Goal: Task Accomplishment & Management: Use online tool/utility

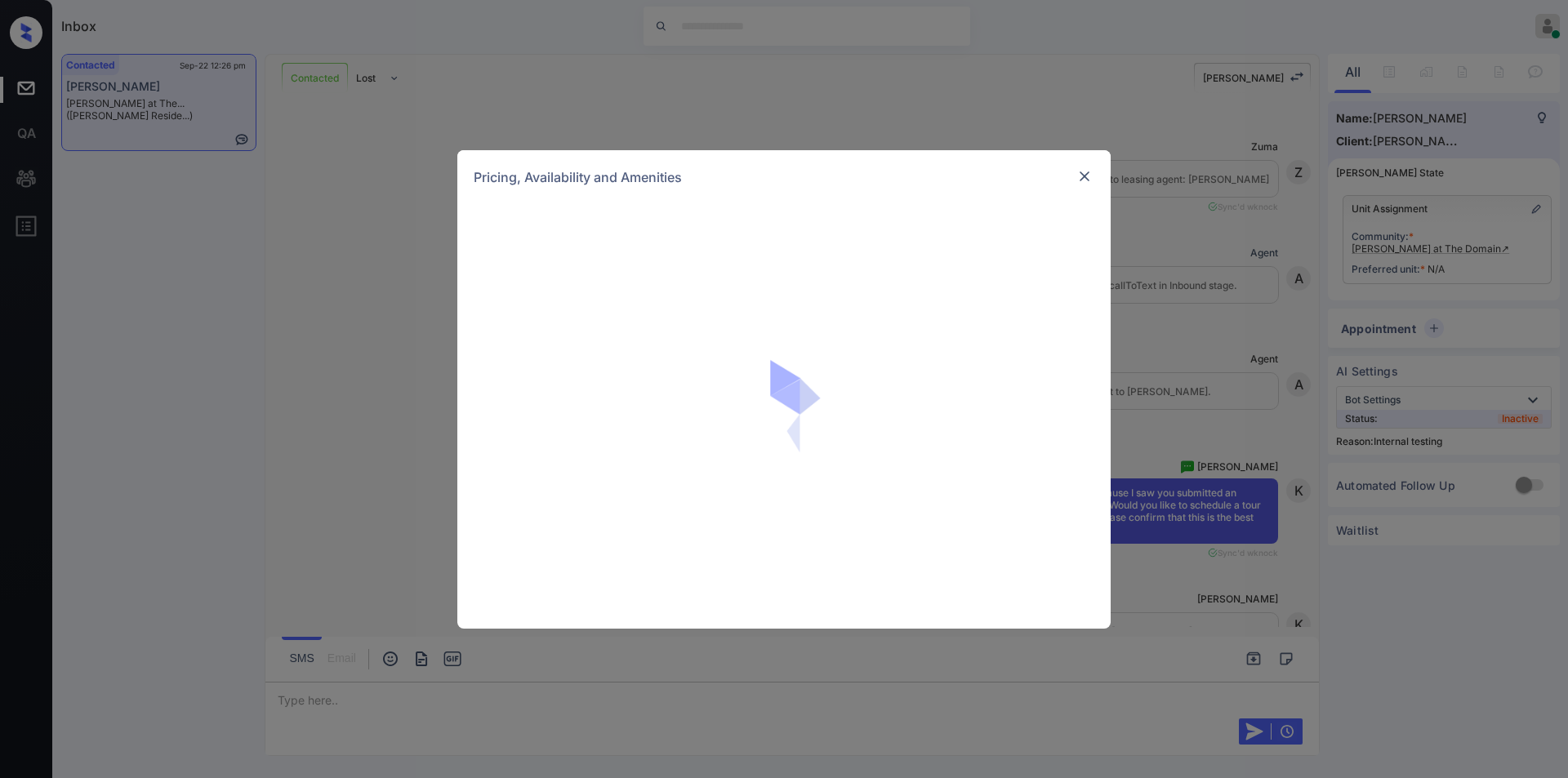
scroll to position [3585, 0]
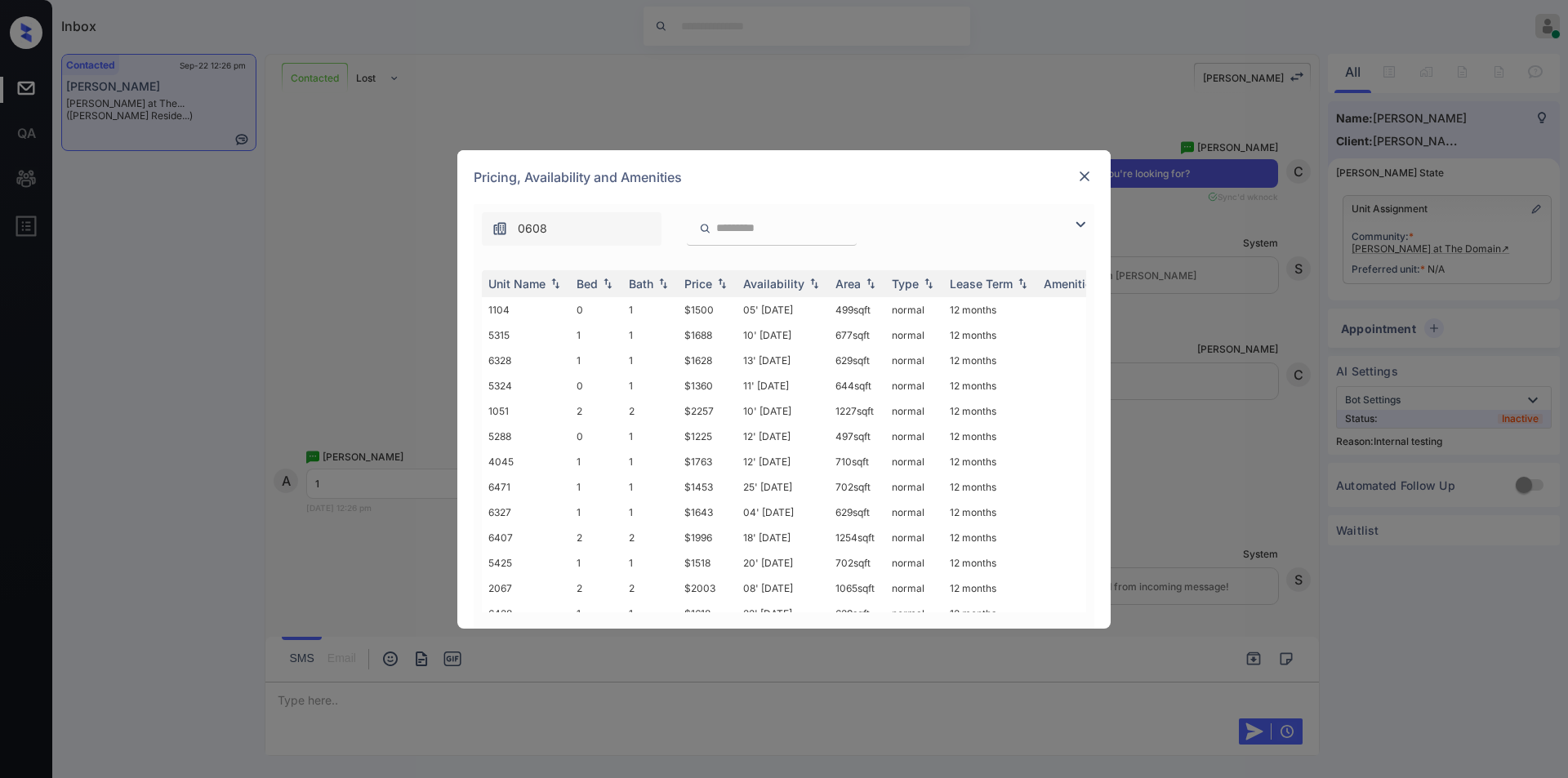
click at [1080, 225] on img at bounding box center [1080, 224] width 20 height 20
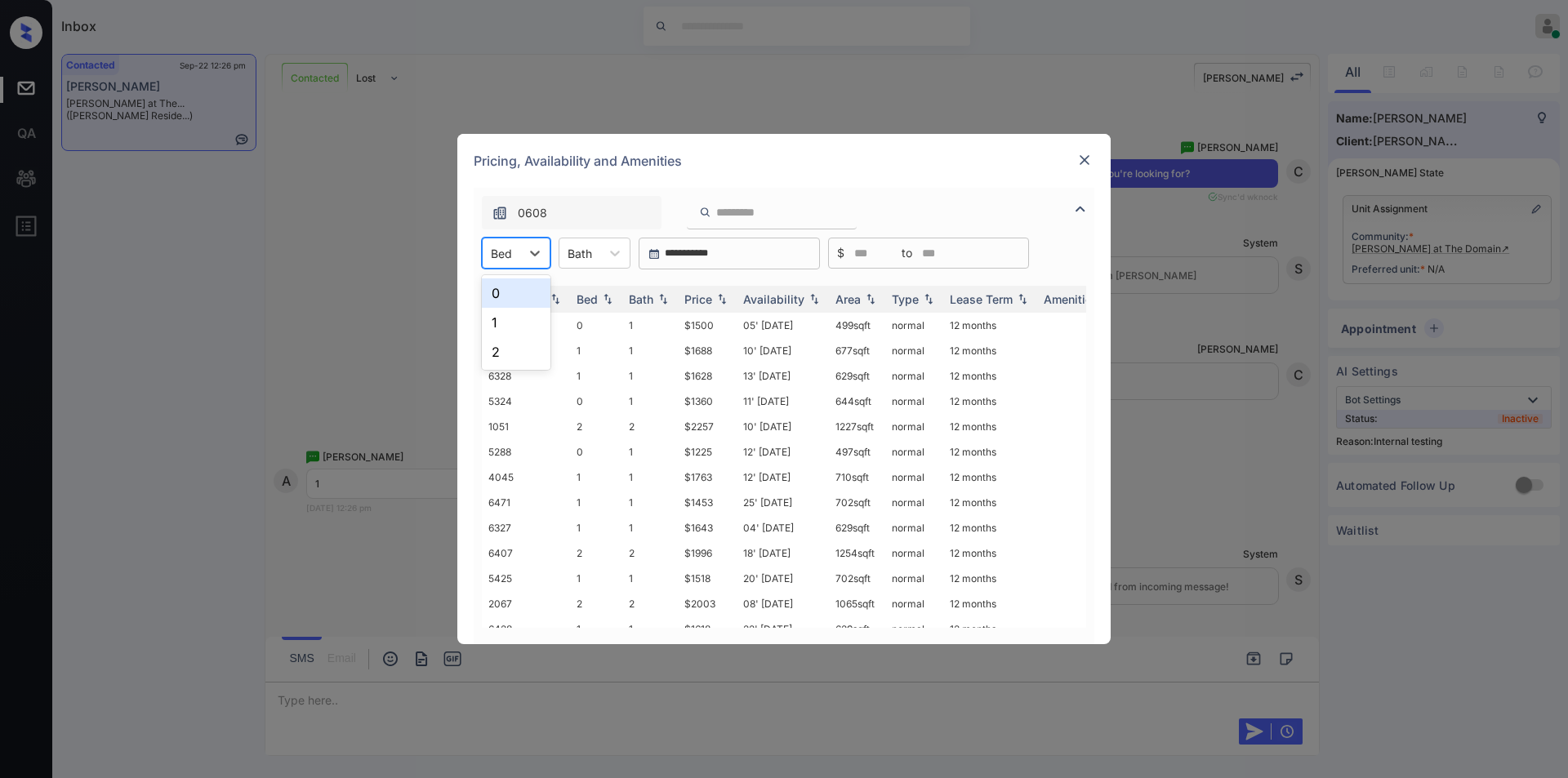
click at [500, 261] on div at bounding box center [501, 253] width 22 height 17
click at [496, 320] on div "1" at bounding box center [516, 322] width 69 height 29
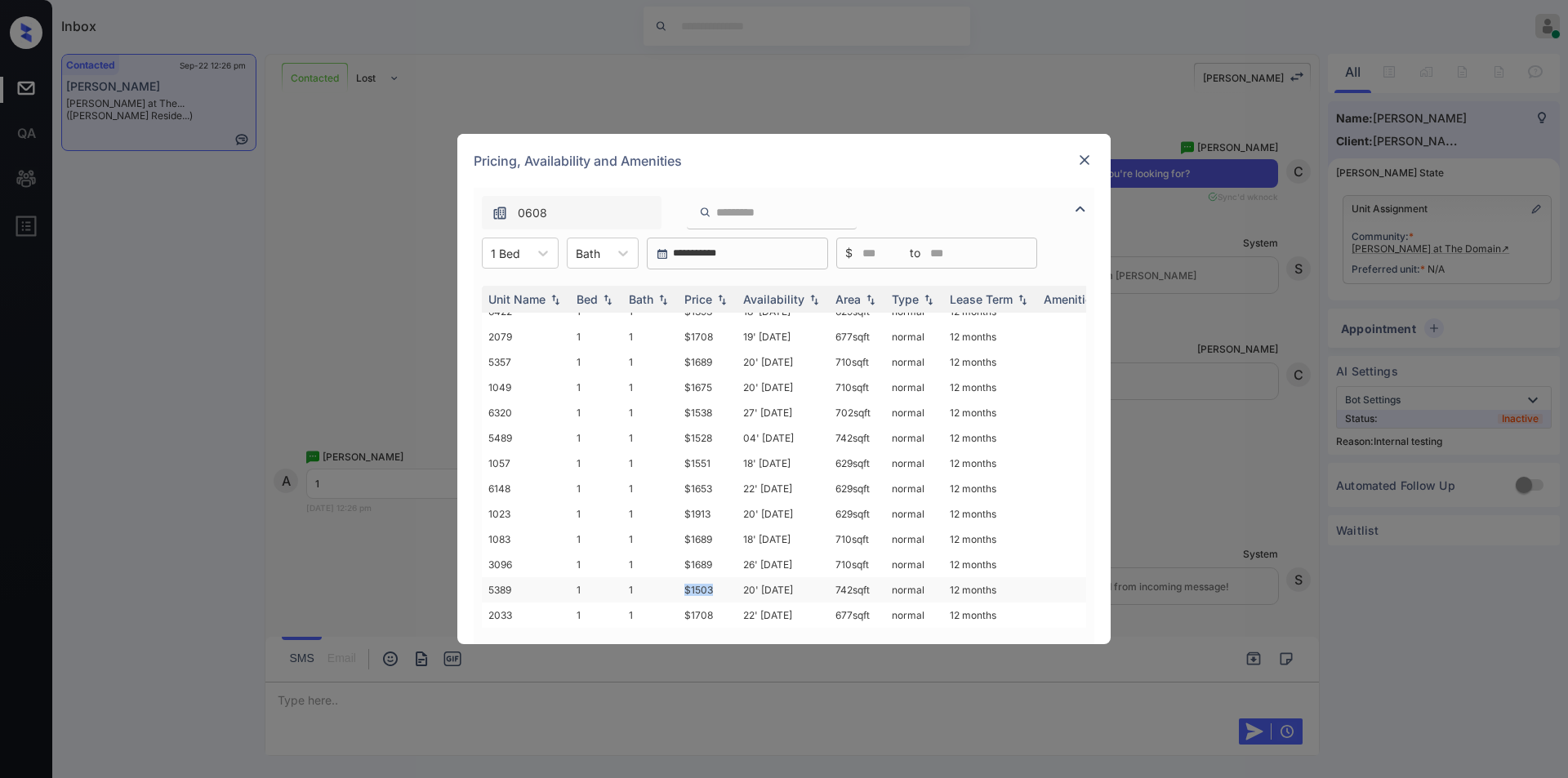
drag, startPoint x: 679, startPoint y: 582, endPoint x: 721, endPoint y: 583, distance: 42.0
click at [721, 583] on td "$1503" at bounding box center [707, 589] width 59 height 25
copy td "$1503"
click at [701, 577] on td "$1503" at bounding box center [707, 589] width 59 height 25
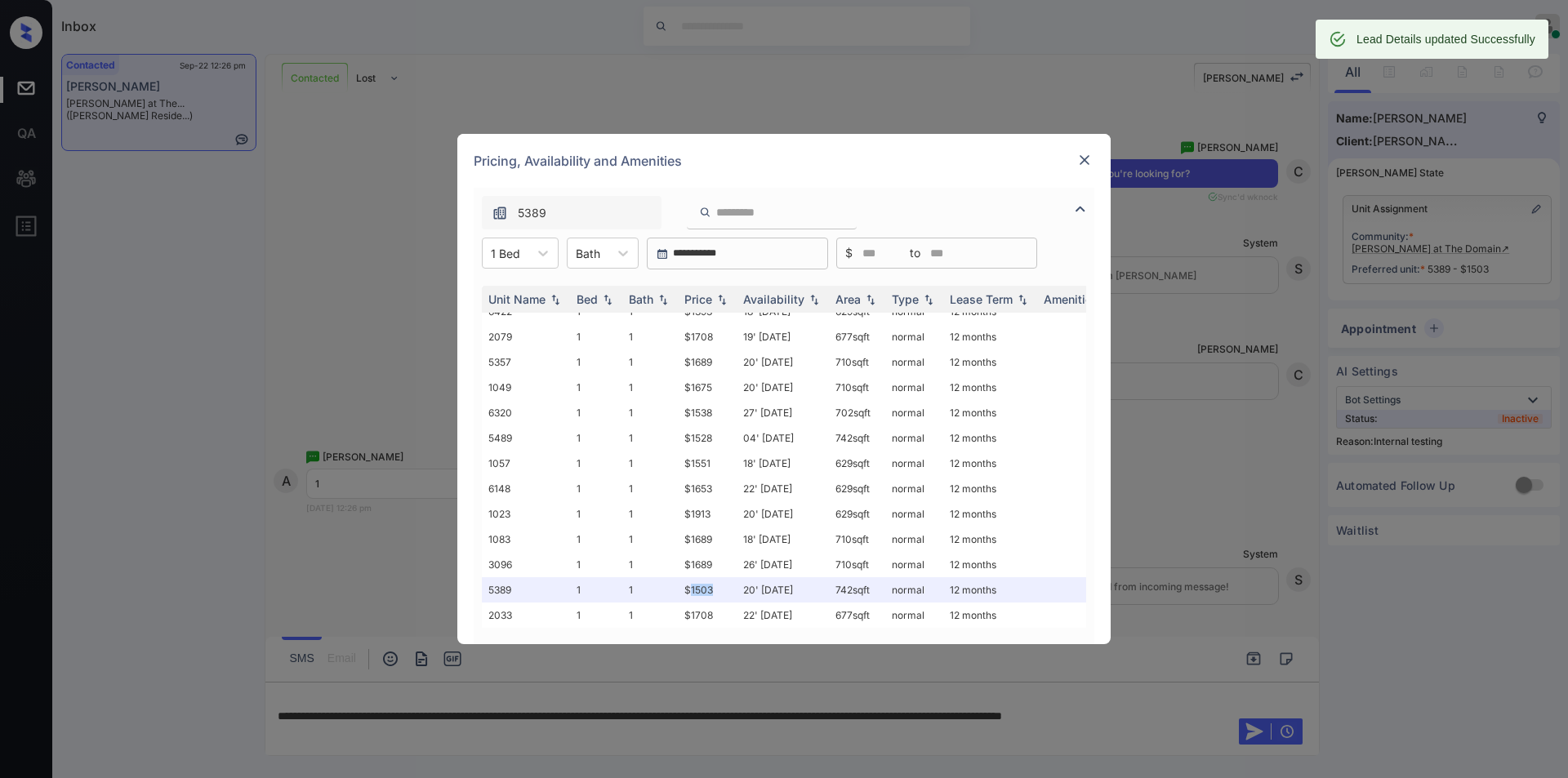
click at [1084, 165] on img at bounding box center [1084, 159] width 16 height 16
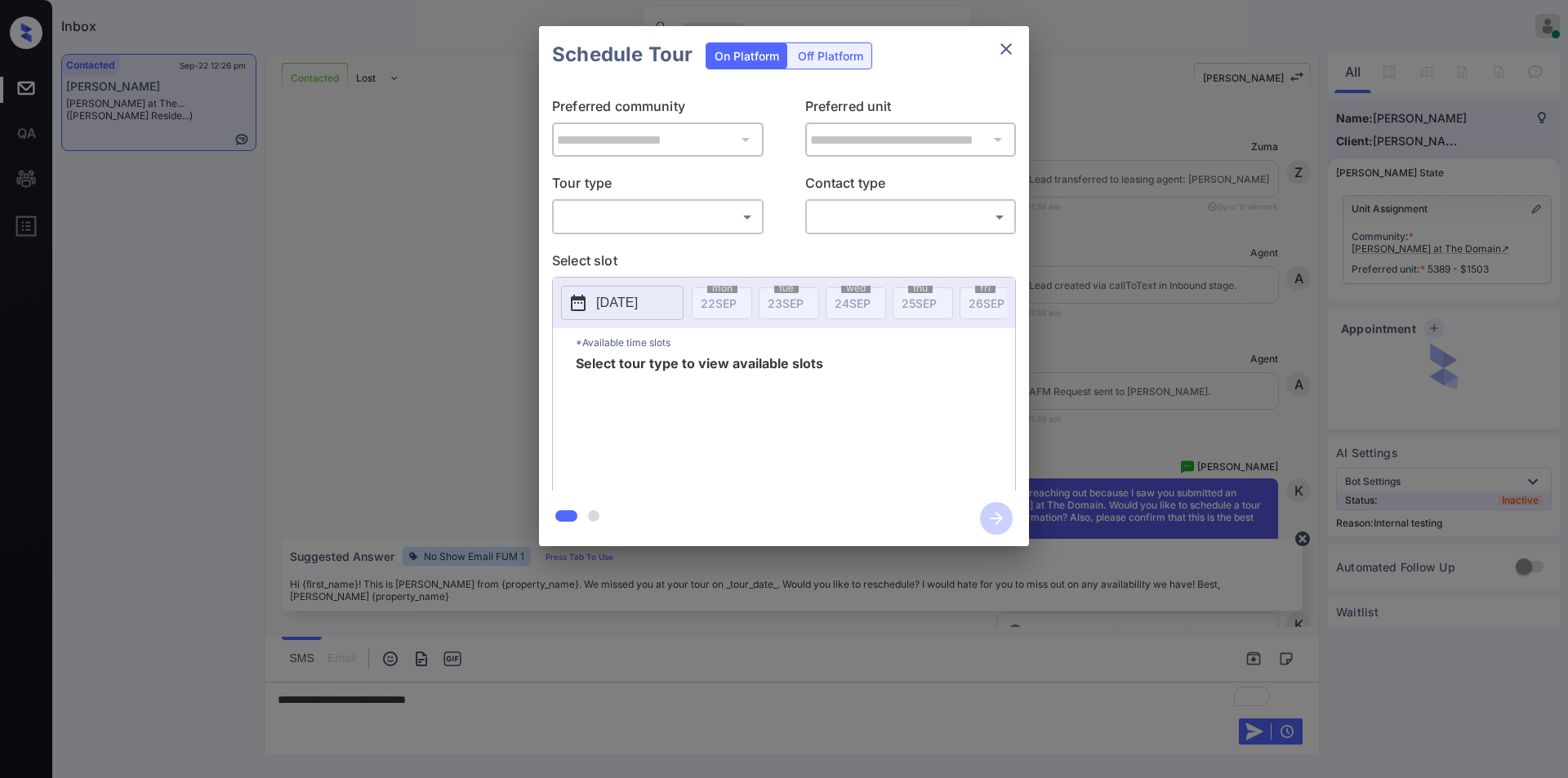
scroll to position [3822, 0]
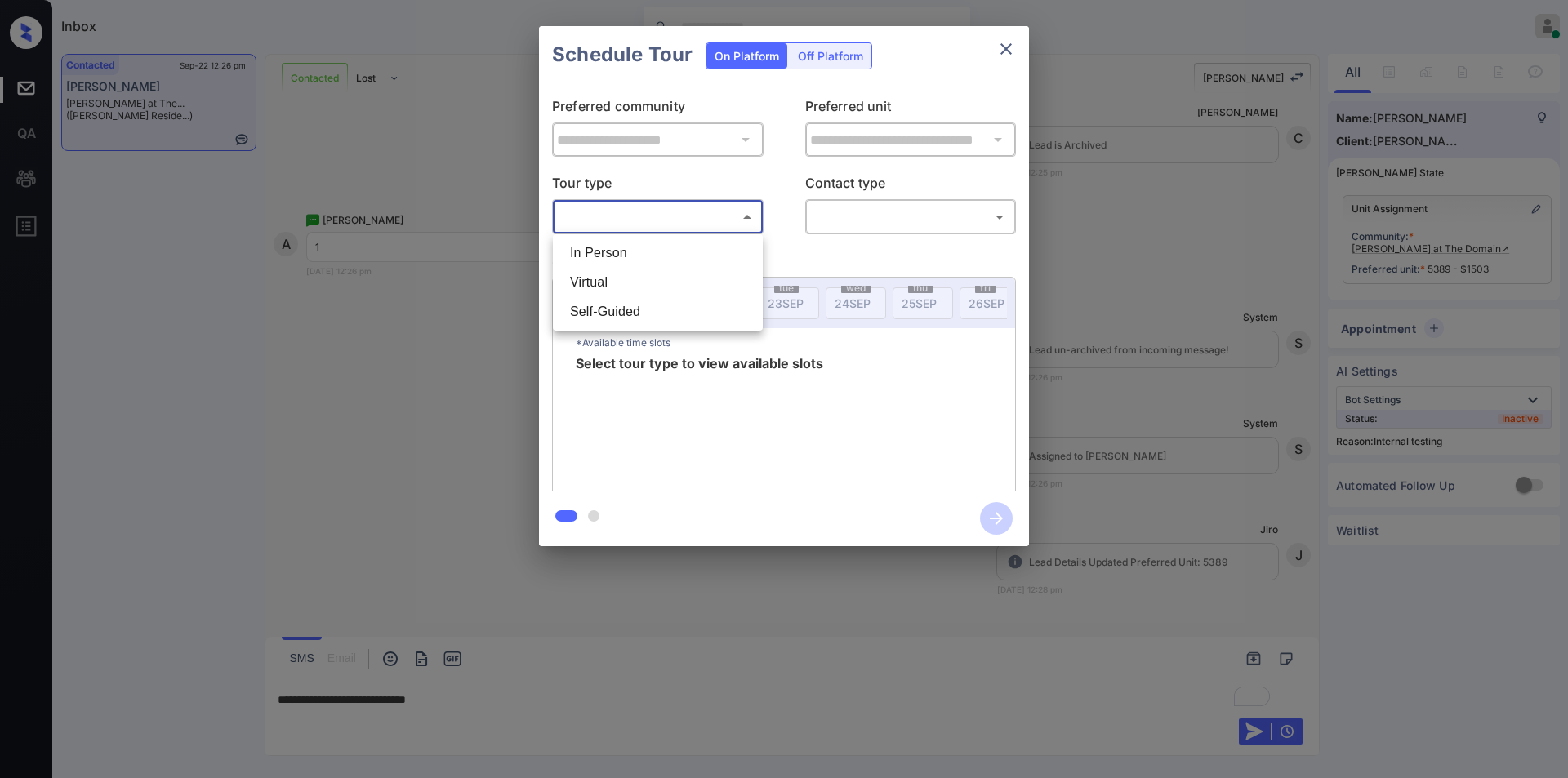
click at [663, 209] on body "Inbox Jiro Alonzo Online Set yourself offline Set yourself on break Profile Swi…" at bounding box center [784, 389] width 1568 height 778
click at [625, 255] on li "In Person" at bounding box center [658, 253] width 201 height 29
type input "********"
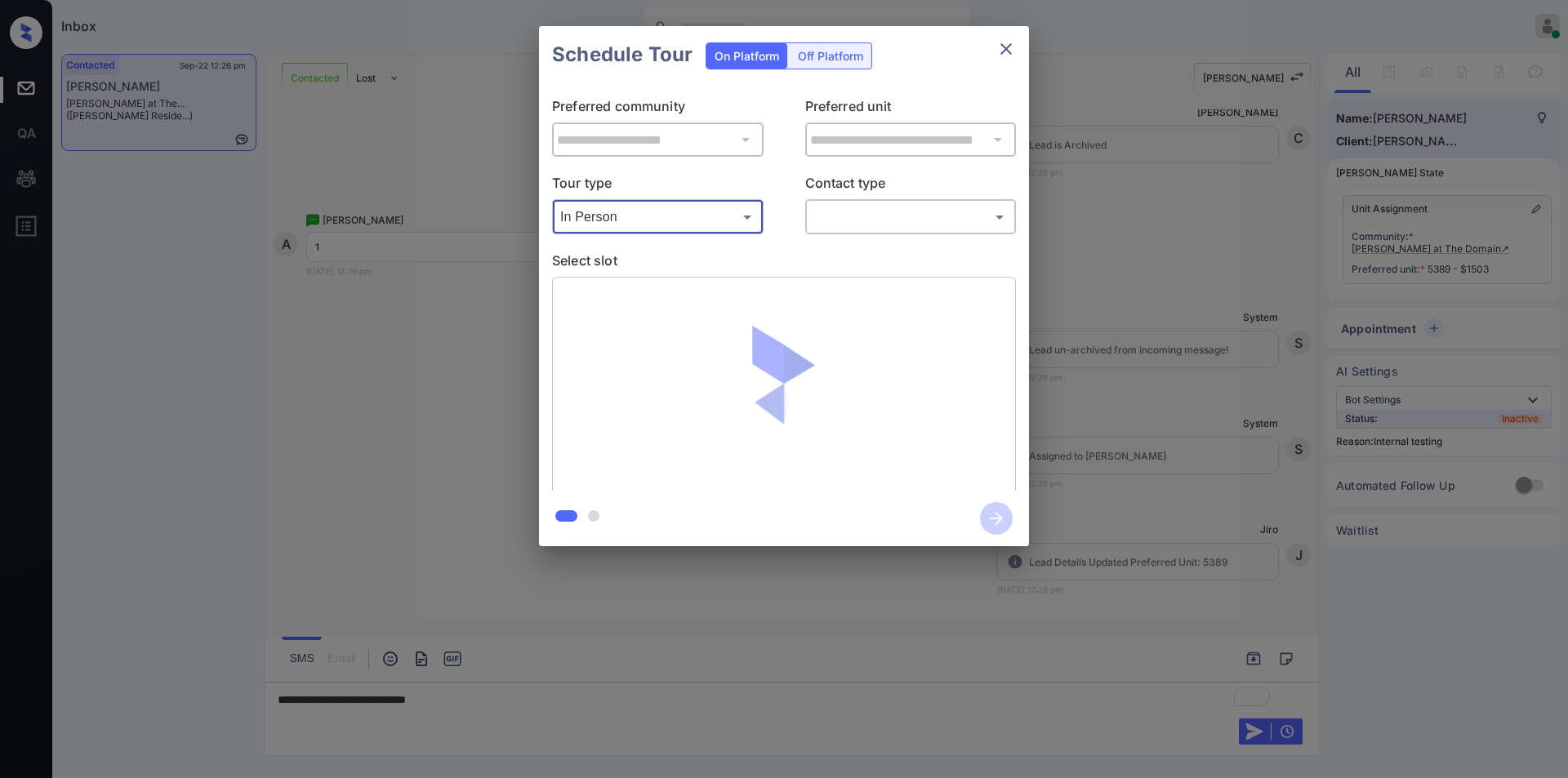
click at [882, 211] on body "Inbox Jiro Alonzo Online Set yourself offline Set yourself on break Profile Swi…" at bounding box center [784, 389] width 1568 height 778
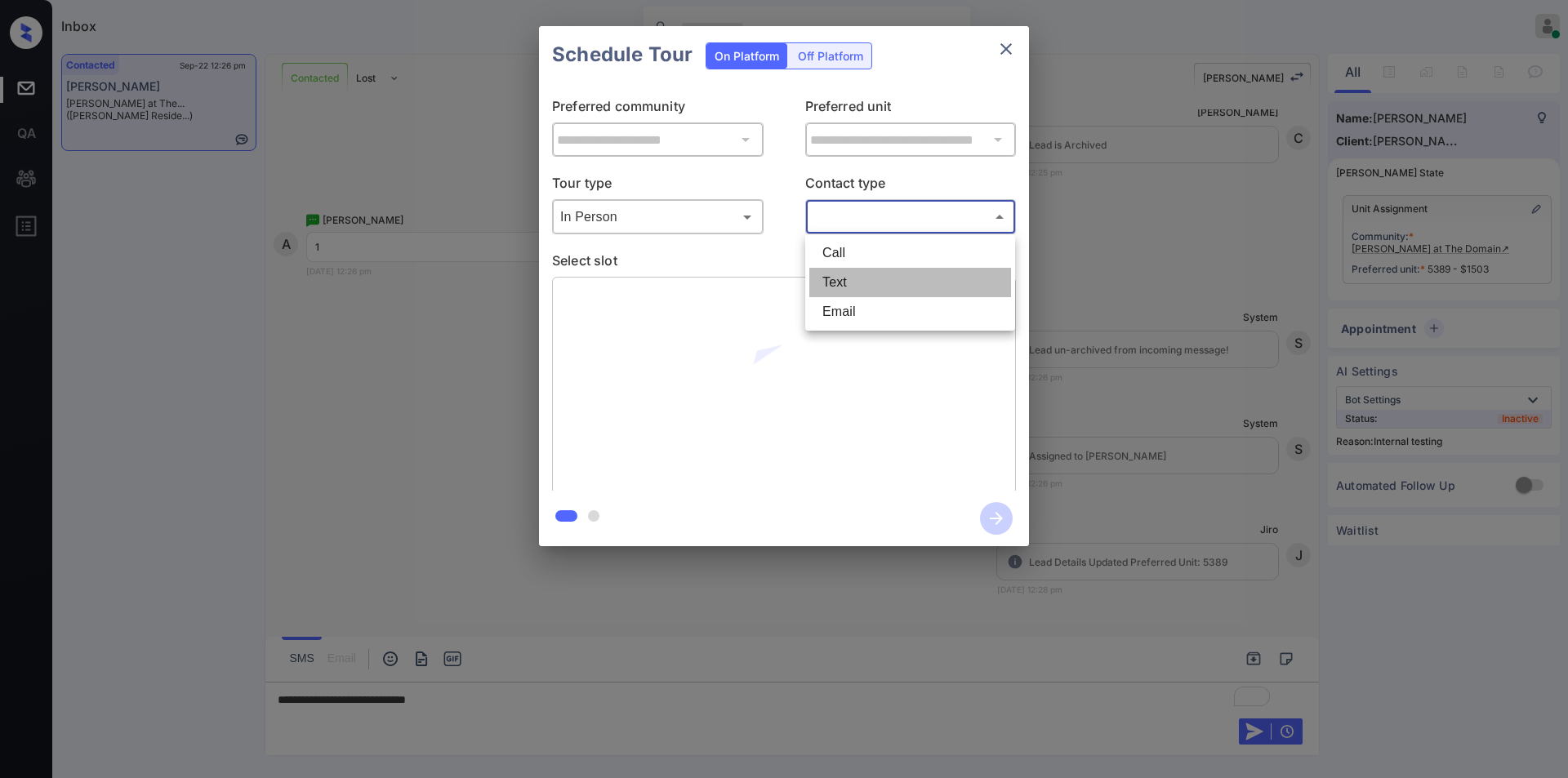
click at [858, 281] on li "Text" at bounding box center [910, 282] width 201 height 29
type input "****"
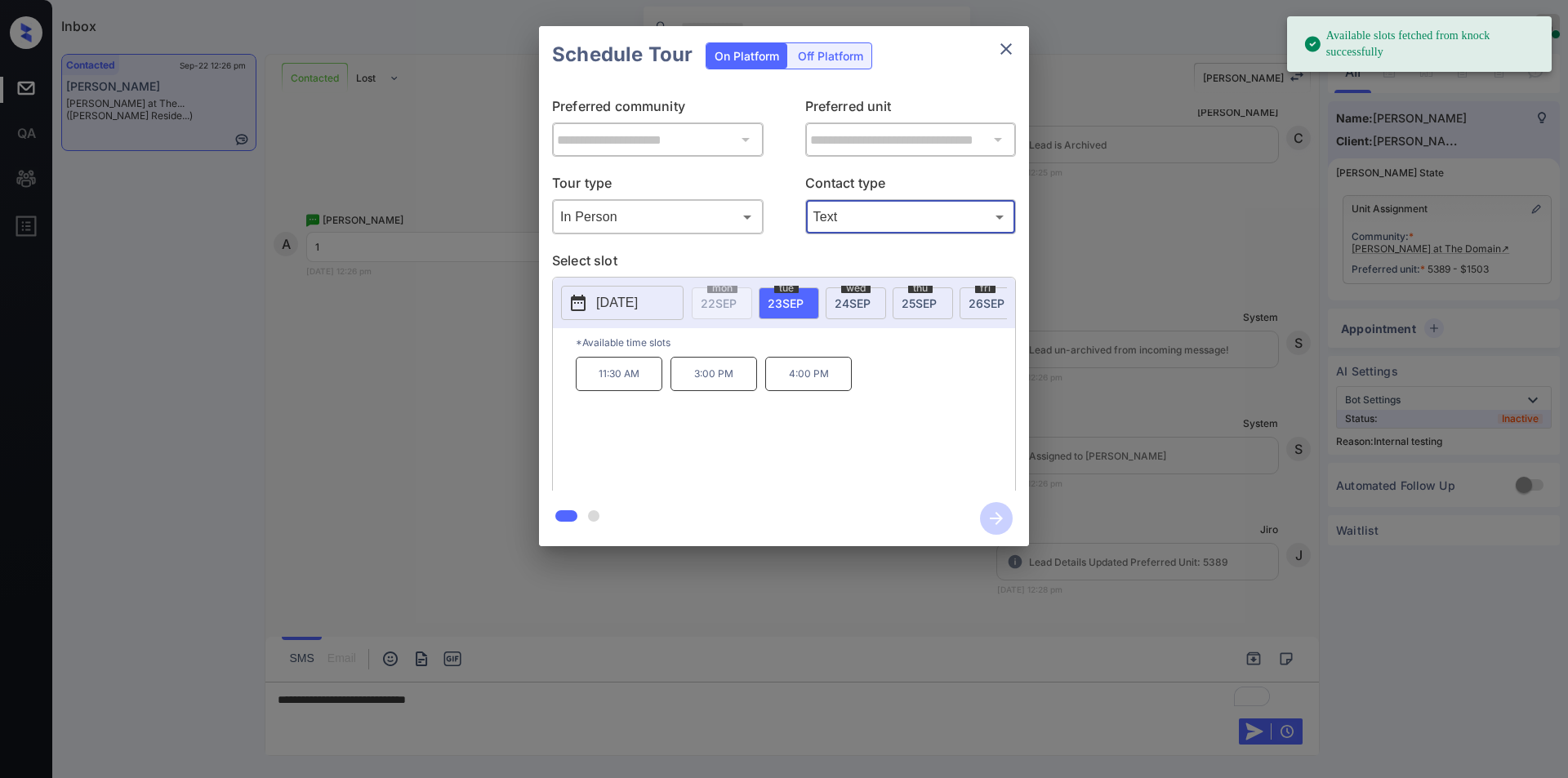
click at [852, 300] on span "24 SEP" at bounding box center [852, 303] width 36 height 14
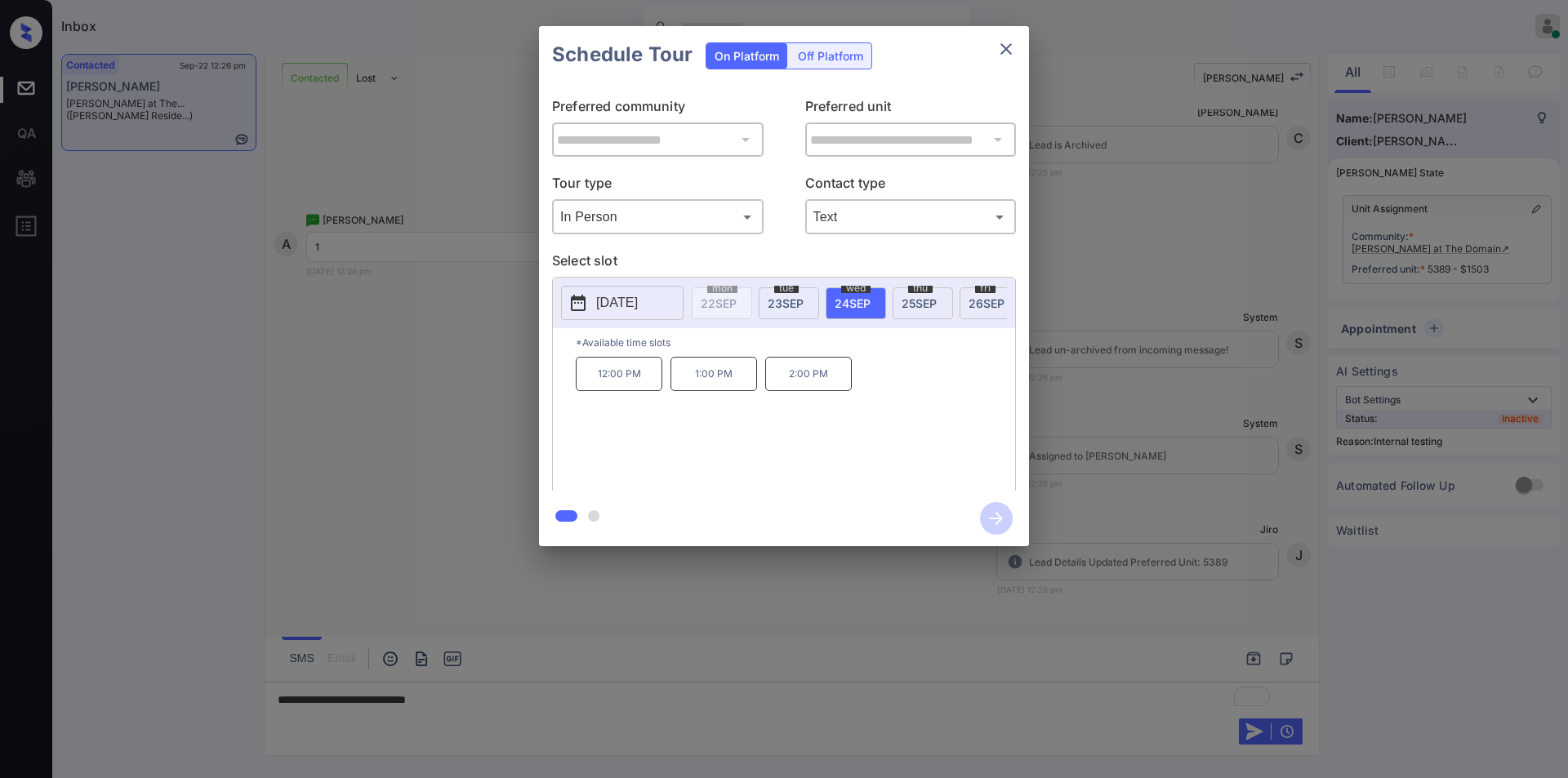
click at [909, 300] on span "25 SEP" at bounding box center [919, 303] width 35 height 14
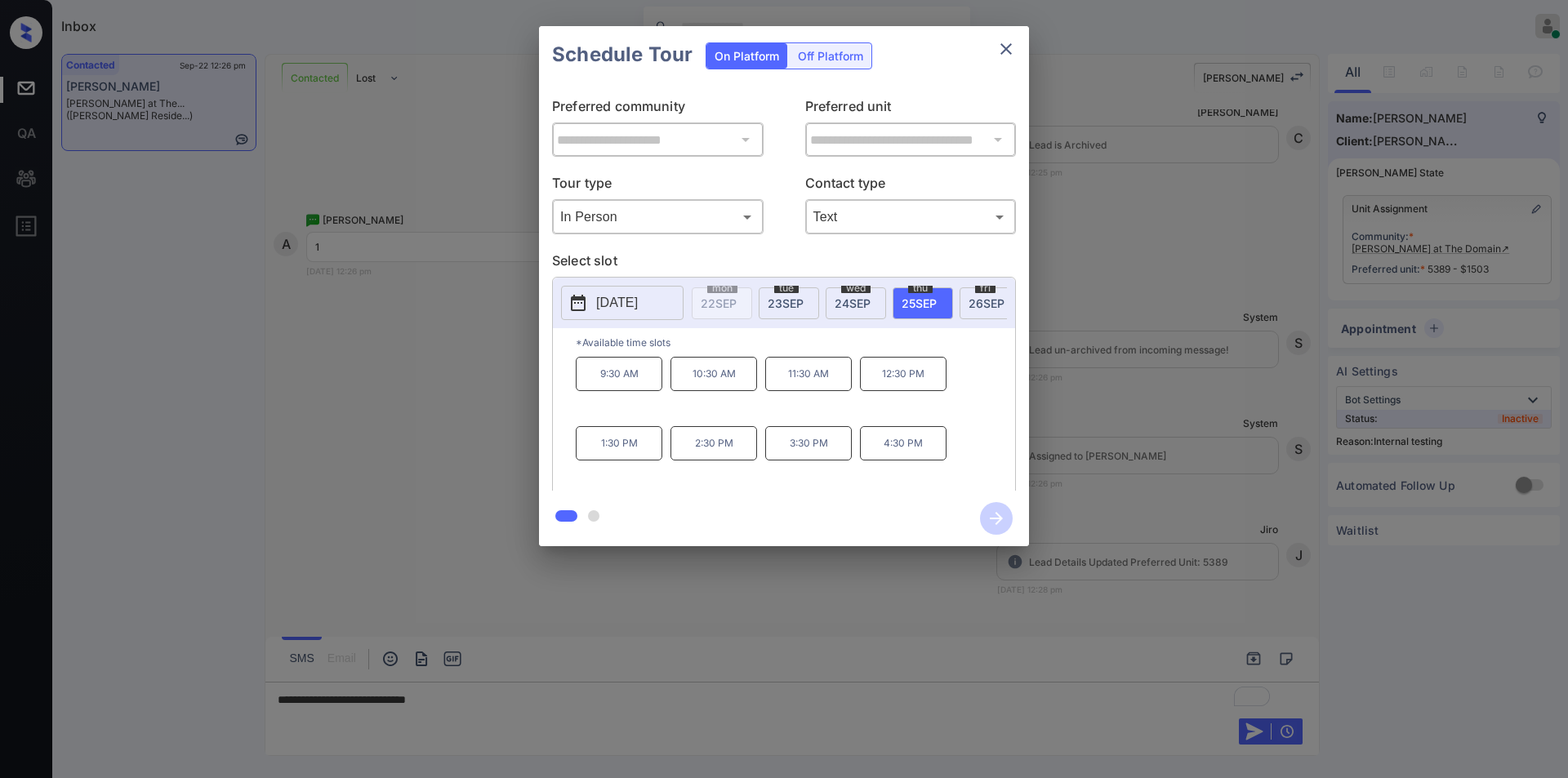
click at [976, 303] on span "26 SEP" at bounding box center [987, 303] width 36 height 14
click at [622, 302] on p "2025-09-26" at bounding box center [617, 302] width 41 height 20
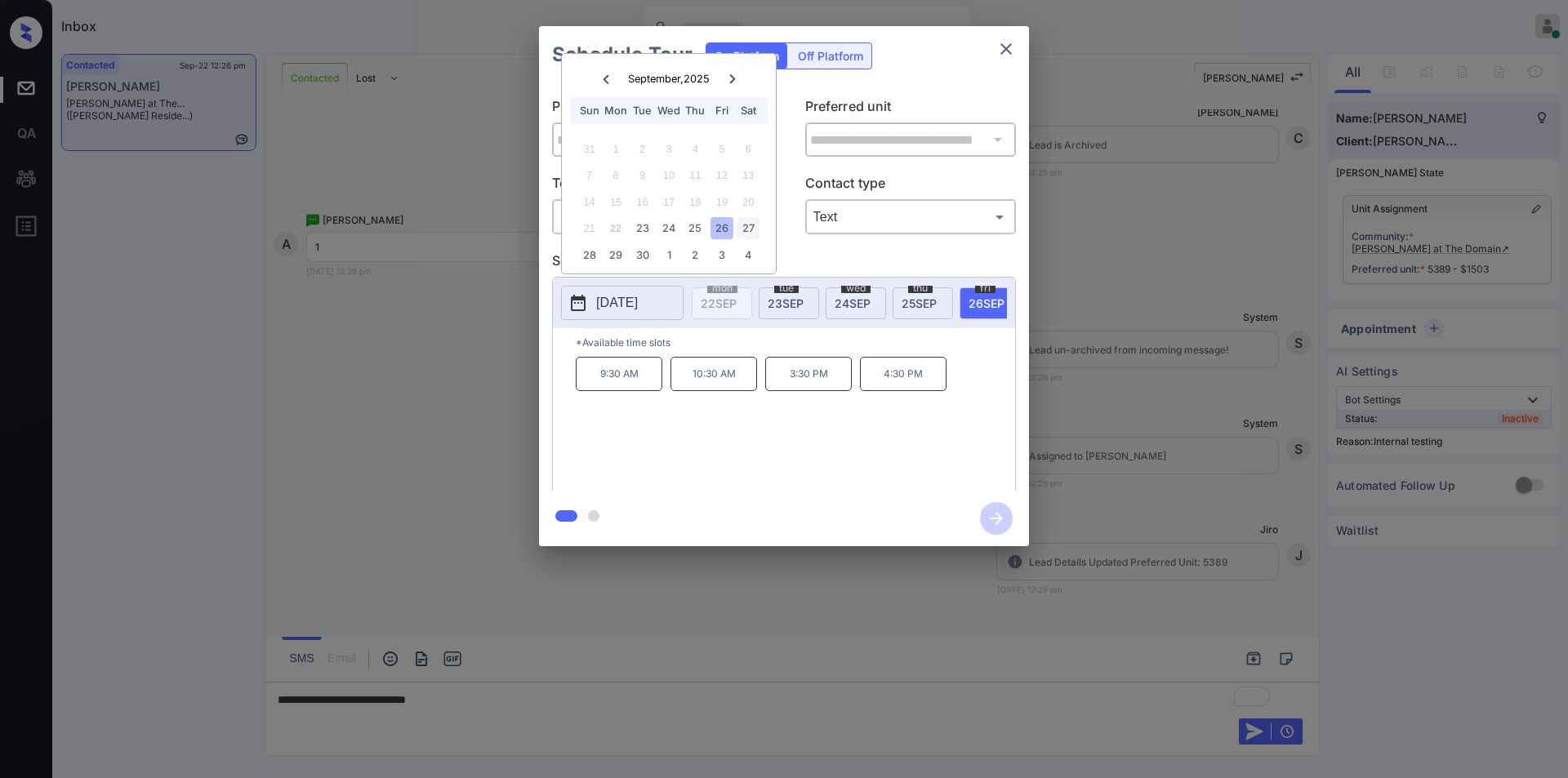
click at [744, 225] on div "27" at bounding box center [748, 228] width 22 height 22
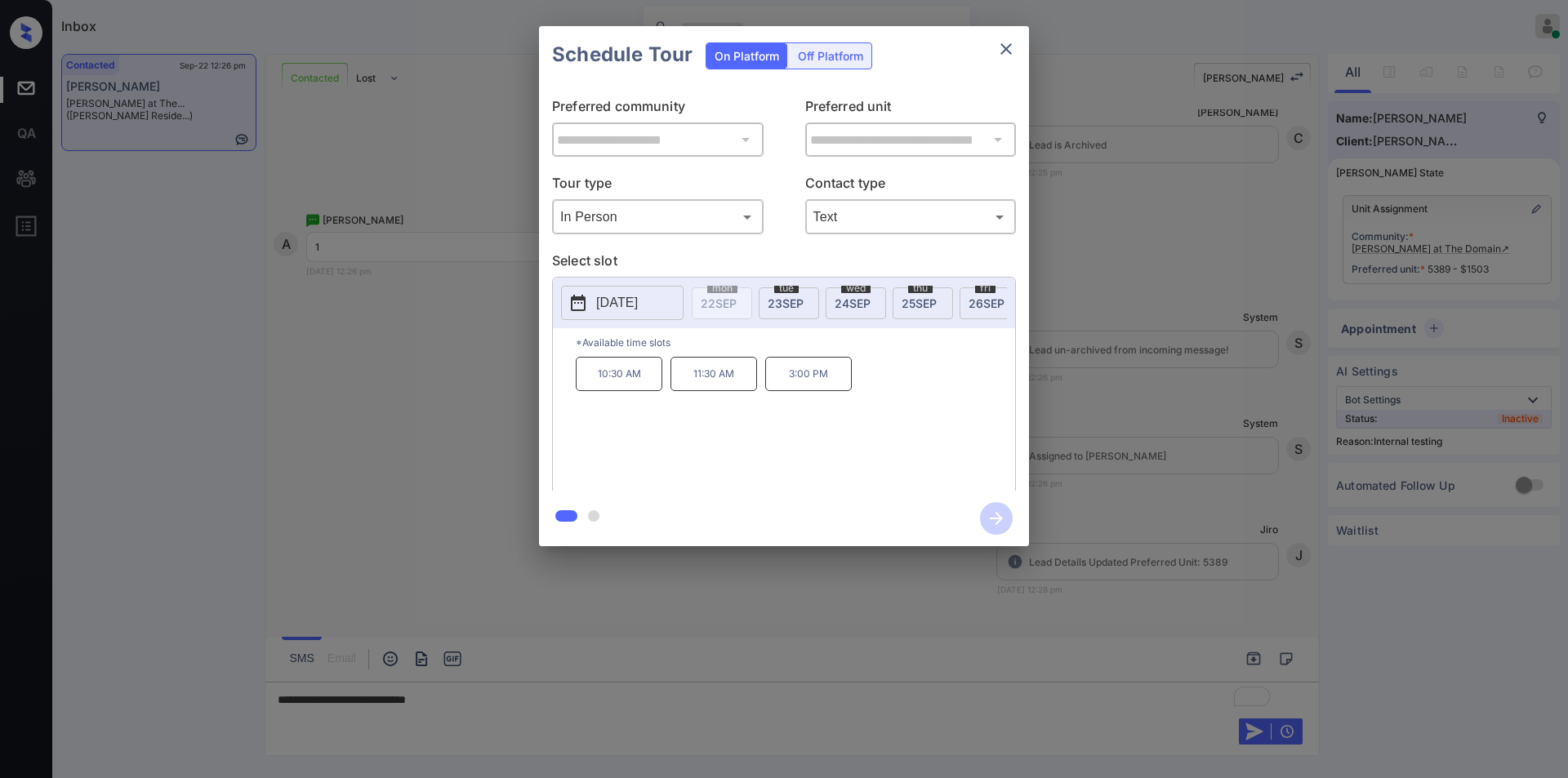
click at [392, 423] on div "**********" at bounding box center [784, 286] width 1568 height 572
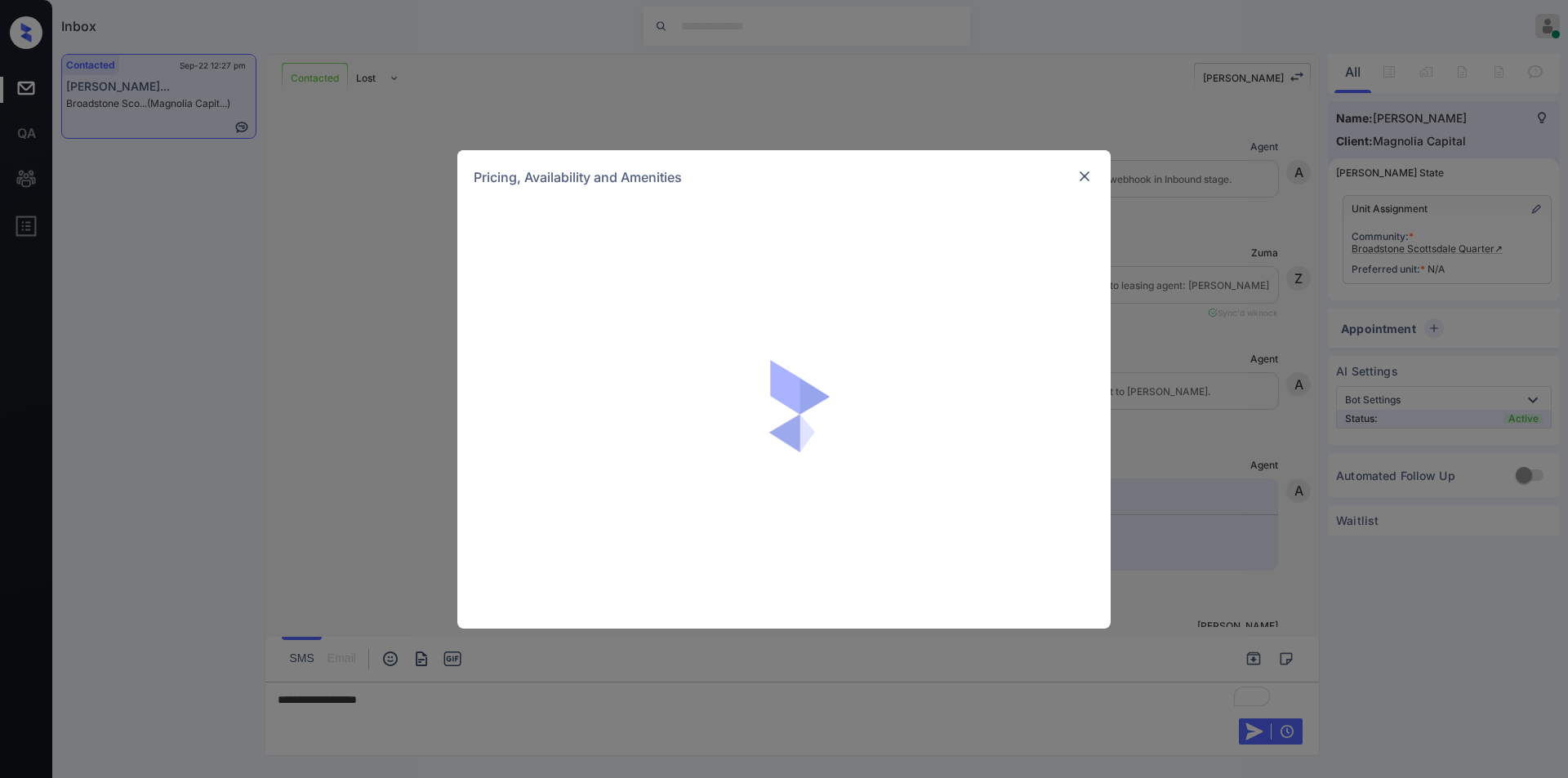
scroll to position [1182, 0]
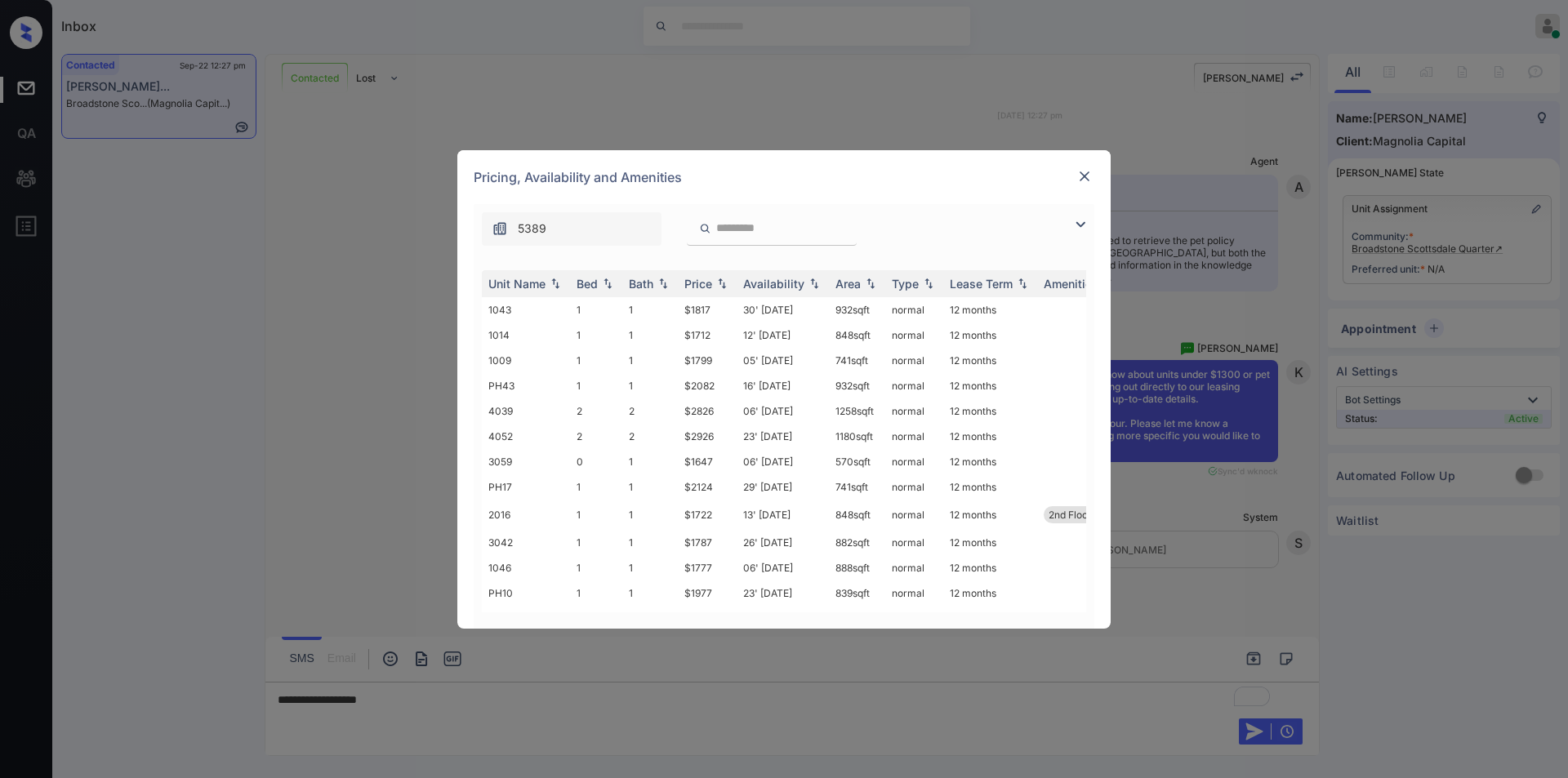
click at [1081, 232] on img at bounding box center [1080, 224] width 20 height 20
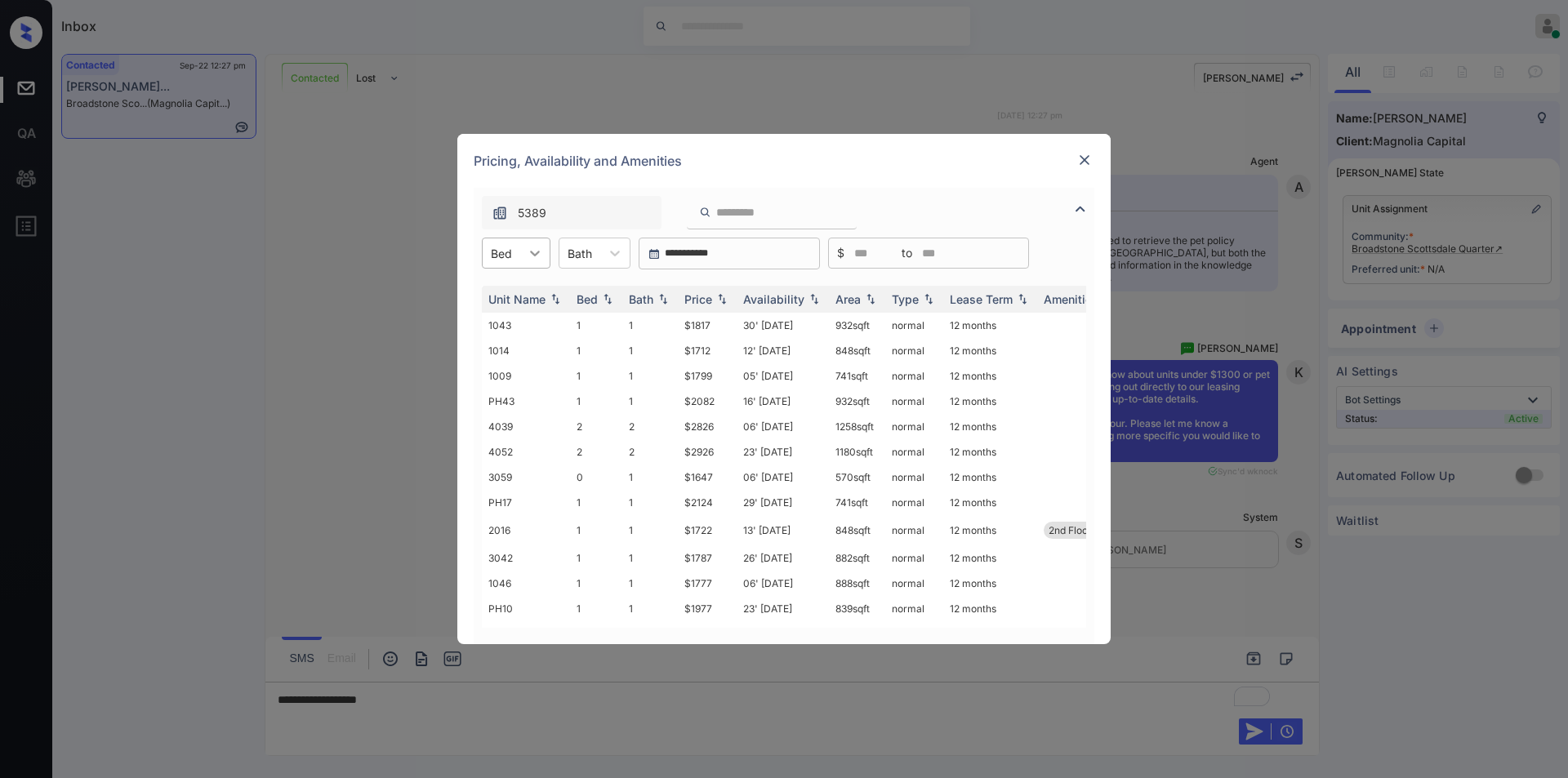
click at [523, 249] on div at bounding box center [535, 253] width 29 height 29
click at [505, 295] on div "0" at bounding box center [516, 293] width 69 height 29
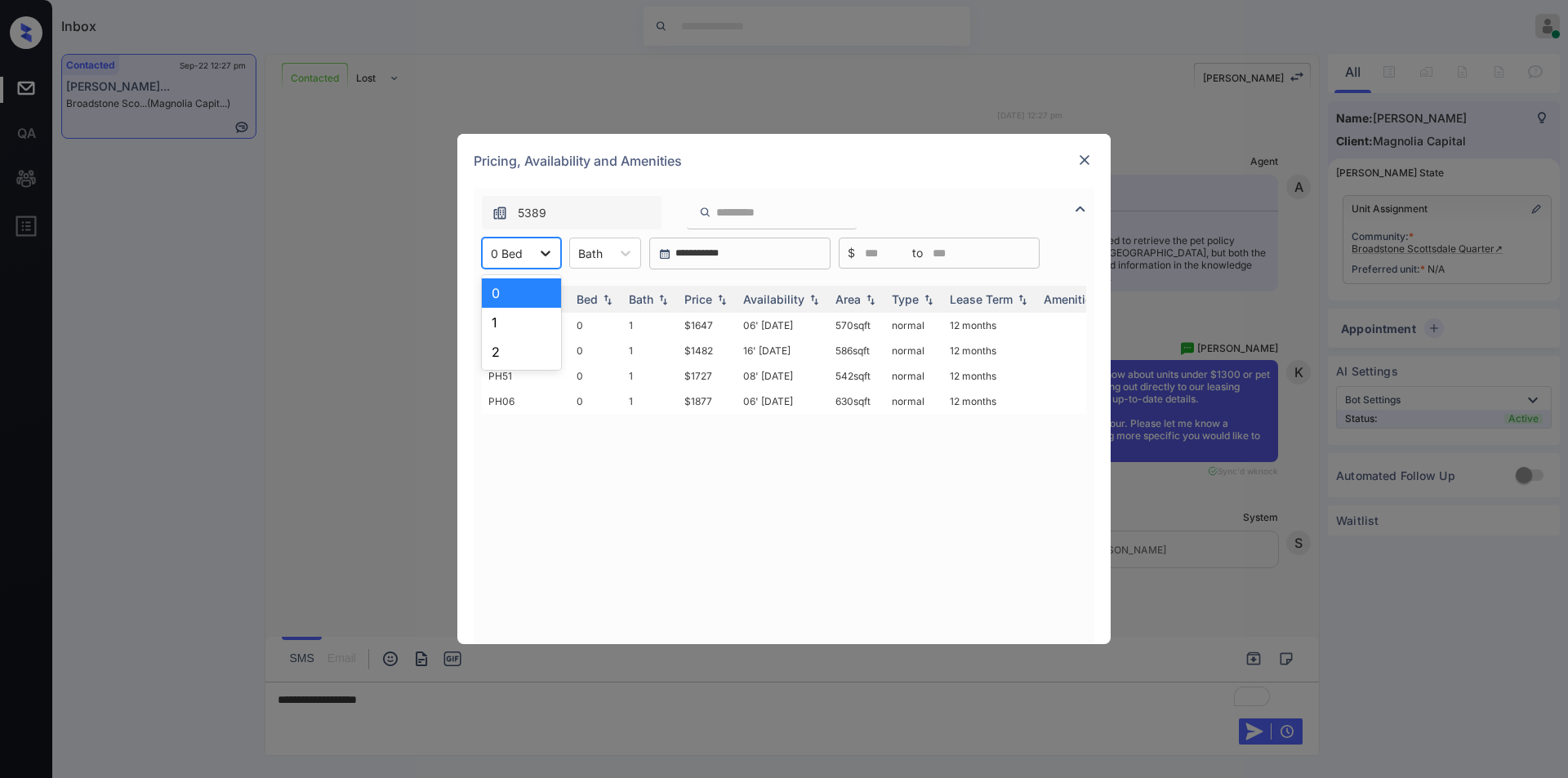
click at [538, 255] on icon at bounding box center [545, 252] width 16 height 16
click at [505, 322] on div "1" at bounding box center [521, 322] width 79 height 29
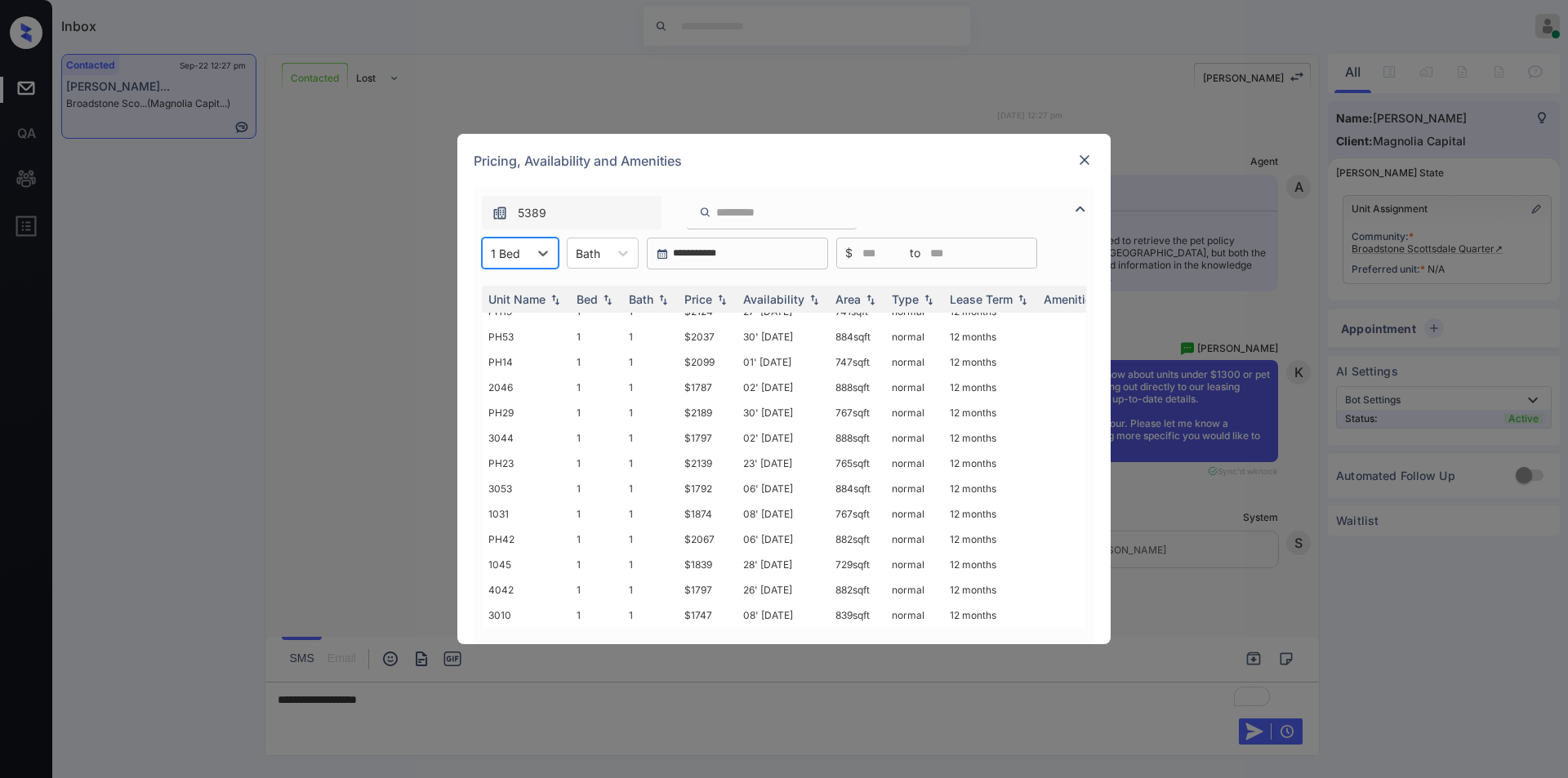
scroll to position [0, 0]
click at [518, 251] on div at bounding box center [505, 253] width 29 height 17
click at [512, 294] on div "0" at bounding box center [519, 293] width 77 height 29
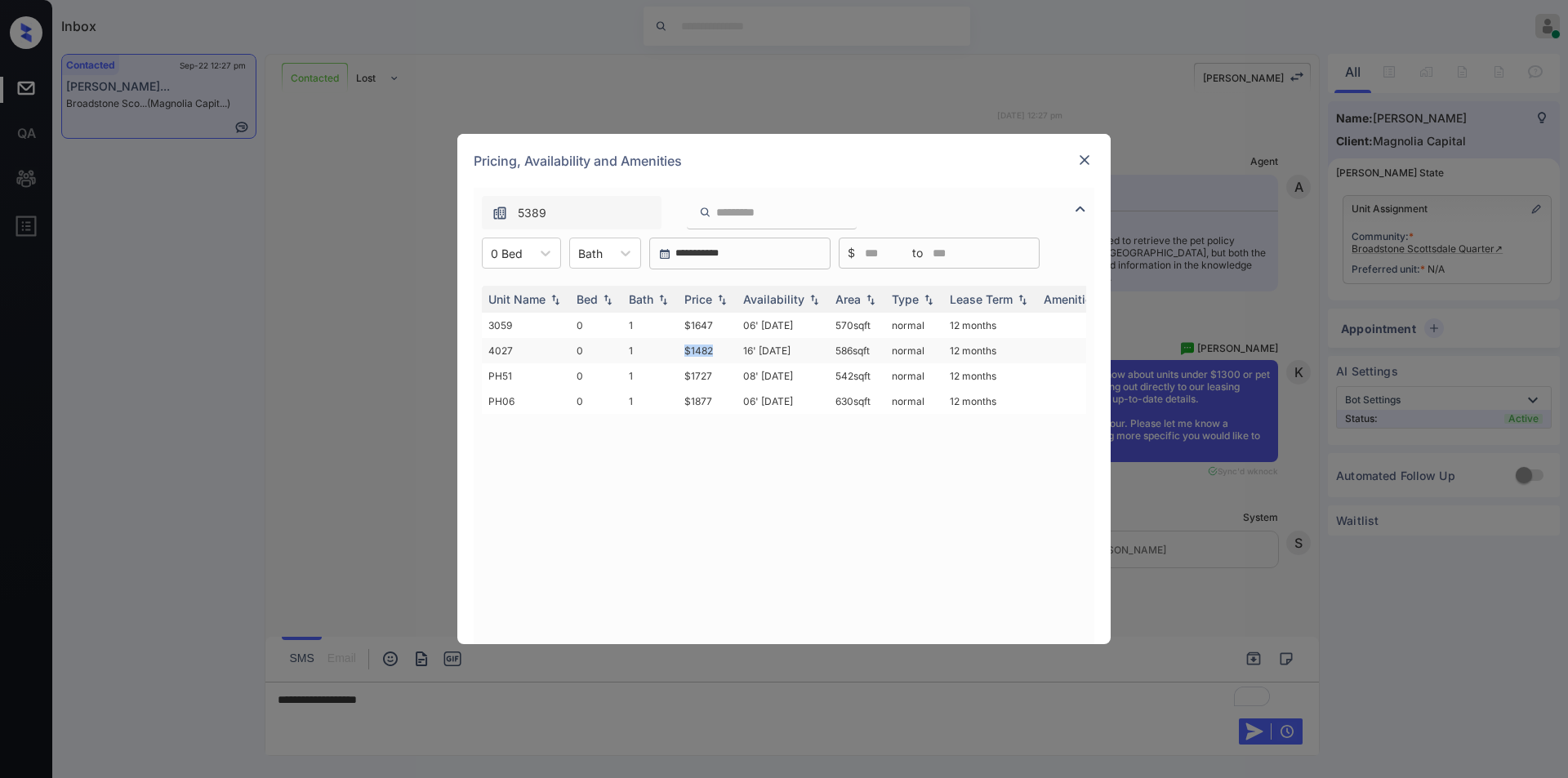
drag, startPoint x: 680, startPoint y: 352, endPoint x: 726, endPoint y: 352, distance: 46.0
click at [726, 352] on td "$1482" at bounding box center [707, 350] width 59 height 25
copy td "$1482"
click at [370, 472] on div "**********" at bounding box center [784, 389] width 1568 height 778
click at [1083, 157] on img at bounding box center [1084, 159] width 16 height 16
